Goal: Use online tool/utility: Utilize a website feature to perform a specific function

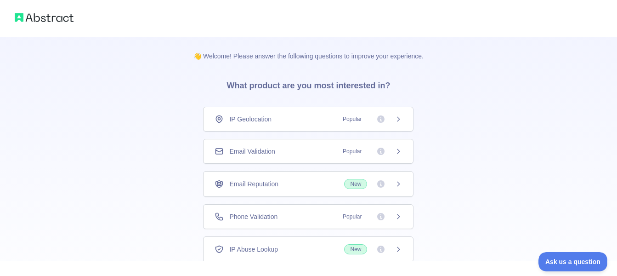
scroll to position [62, 0]
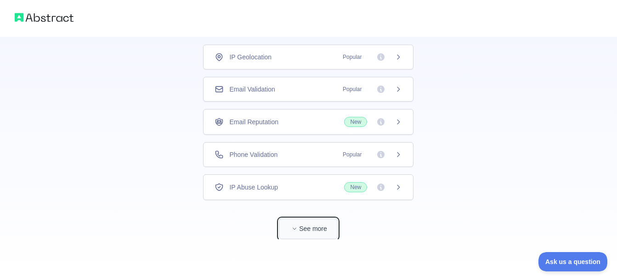
click at [297, 231] on icon "button" at bounding box center [295, 229] width 6 height 6
click at [351, 60] on span "Popular" at bounding box center [352, 56] width 30 height 9
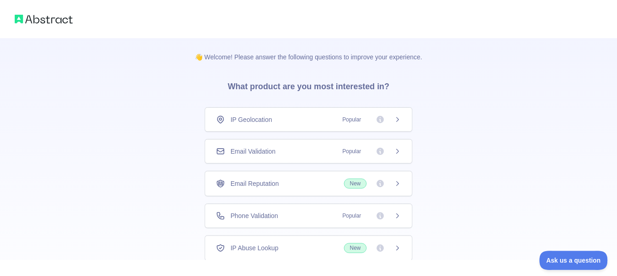
scroll to position [62, 0]
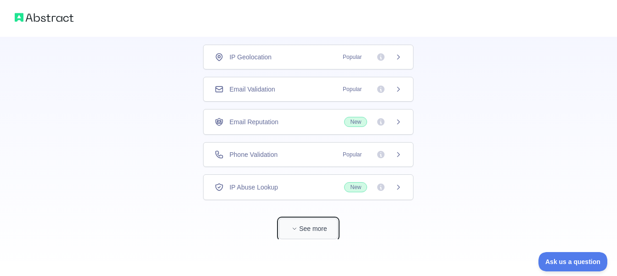
click at [317, 233] on button "See more" at bounding box center [308, 228] width 59 height 21
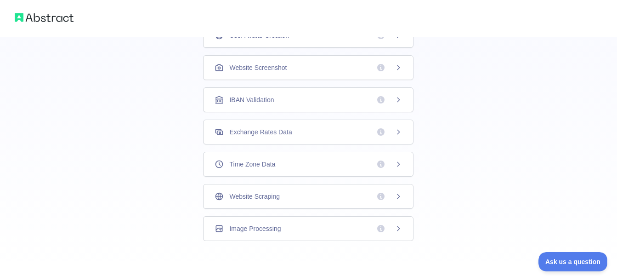
scroll to position [309, 0]
click at [366, 62] on div "Website Screenshot" at bounding box center [308, 65] width 187 height 9
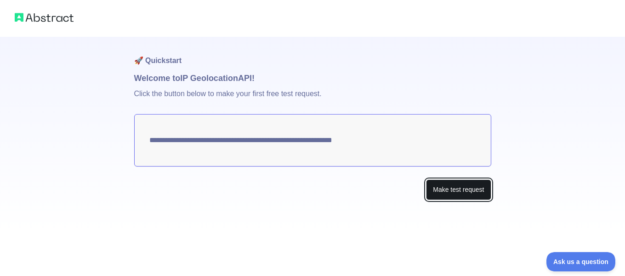
click at [449, 188] on button "Make test request" at bounding box center [458, 189] width 65 height 21
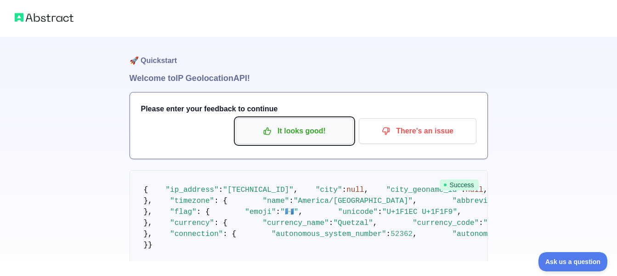
click at [329, 123] on button "It looks good!" at bounding box center [295, 131] width 118 height 26
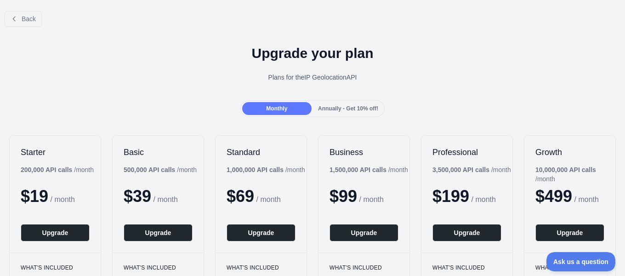
click at [42, 14] on div "Back" at bounding box center [312, 19] width 625 height 30
click at [30, 17] on span "Back" at bounding box center [29, 18] width 14 height 7
click at [30, 17] on div "Invite users View notifications Open user menu" at bounding box center [326, 14] width 595 height 29
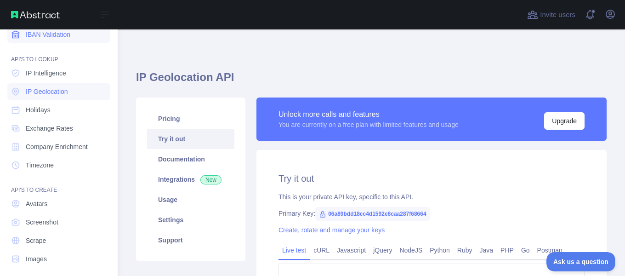
scroll to position [129, 0]
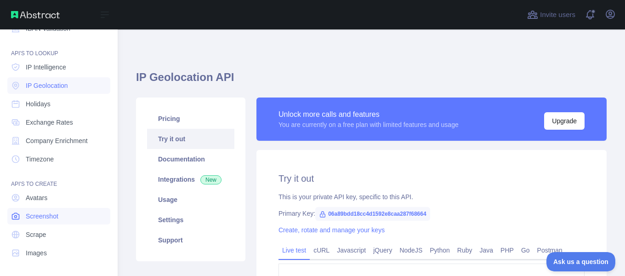
click at [57, 213] on span "Screenshot" at bounding box center [42, 215] width 33 height 9
click at [31, 215] on span "Screenshot" at bounding box center [42, 215] width 33 height 9
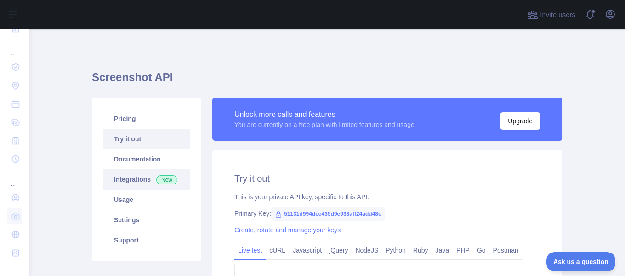
click at [158, 186] on link "Integrations New" at bounding box center [146, 179] width 87 height 20
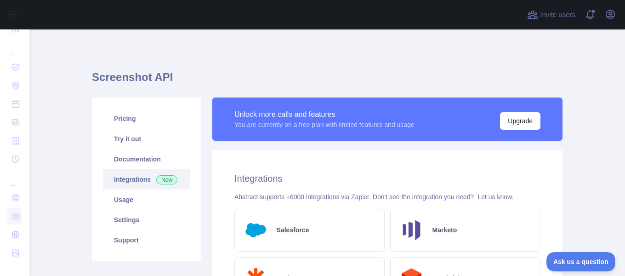
scroll to position [245, 0]
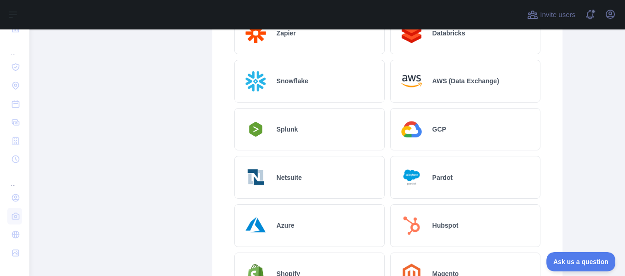
drag, startPoint x: 344, startPoint y: 191, endPoint x: 141, endPoint y: 218, distance: 205.3
click at [141, 218] on div "Pricing Try it out Documentation Integrations New Usage Settings Support" at bounding box center [146, 205] width 120 height 705
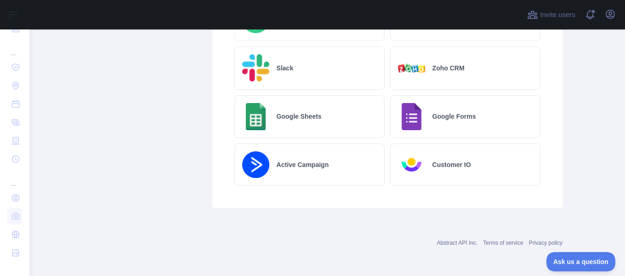
scroll to position [0, 0]
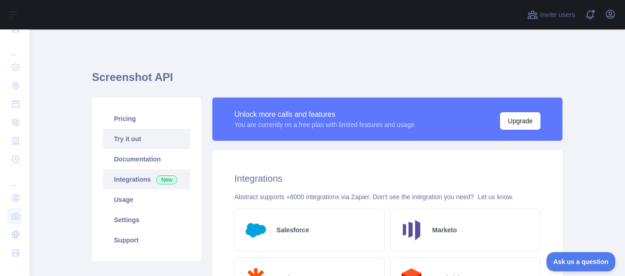
click at [144, 132] on link "Try it out" at bounding box center [146, 139] width 87 height 20
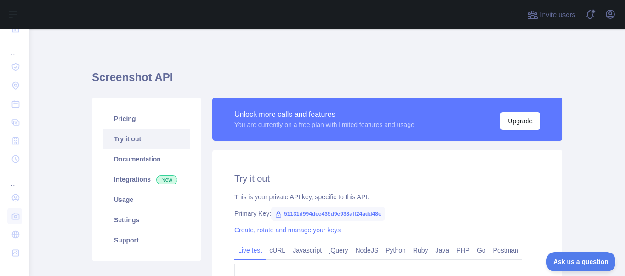
scroll to position [123, 0]
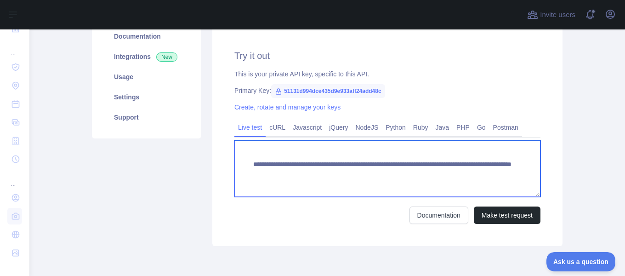
drag, startPoint x: 497, startPoint y: 170, endPoint x: 242, endPoint y: 165, distance: 255.0
click at [242, 165] on textarea "**********" at bounding box center [387, 169] width 306 height 56
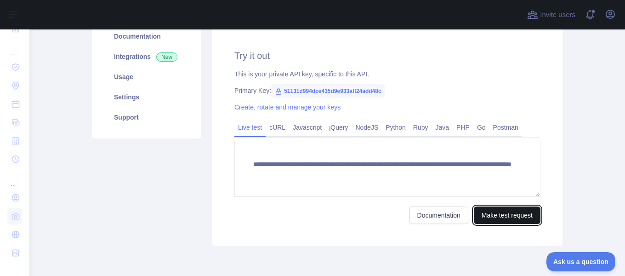
click at [493, 217] on button "Make test request" at bounding box center [507, 214] width 67 height 17
